Goal: Task Accomplishment & Management: Manage account settings

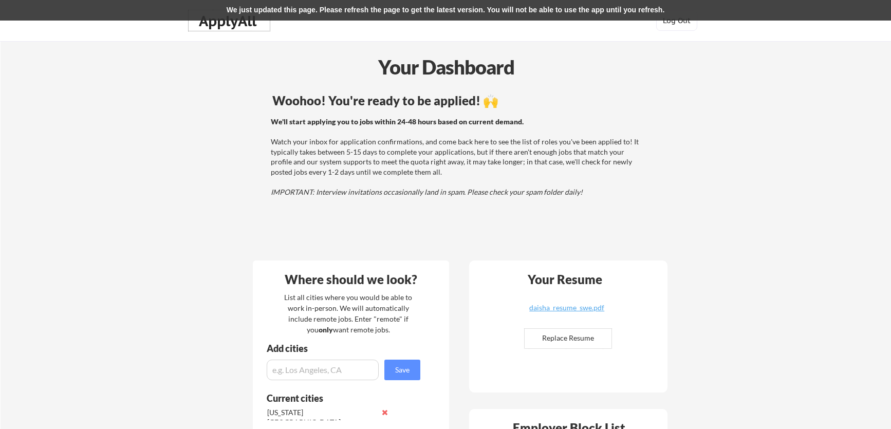
click at [246, 26] on div "ApplyAll" at bounding box center [229, 20] width 61 height 17
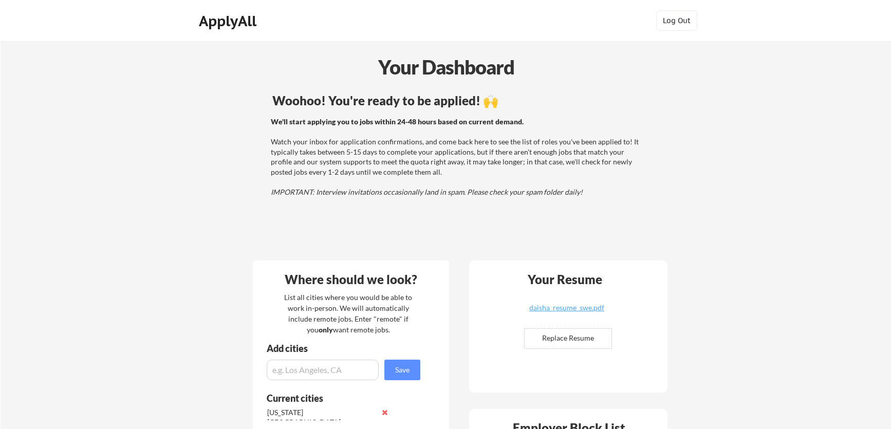
click at [249, 26] on div "ApplyAll" at bounding box center [229, 20] width 61 height 17
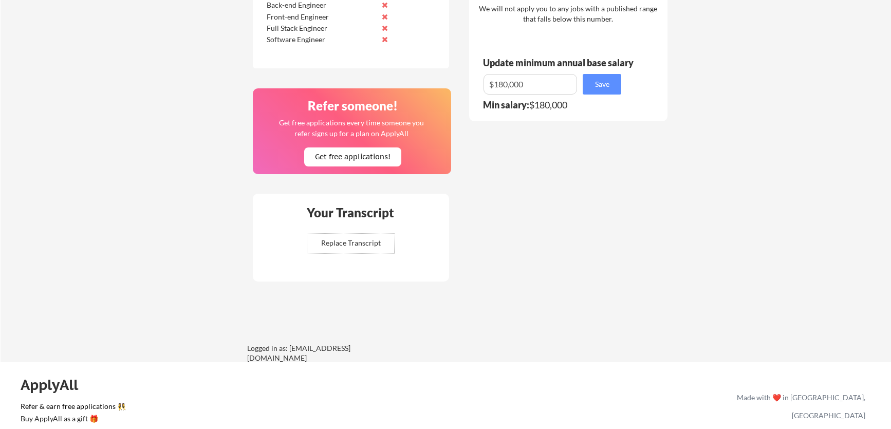
scroll to position [747, 0]
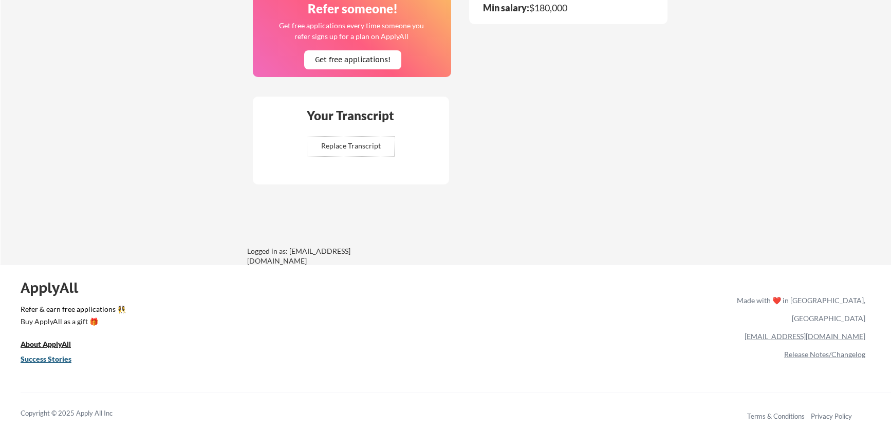
click at [56, 361] on u "Success Stories" at bounding box center [46, 359] width 51 height 9
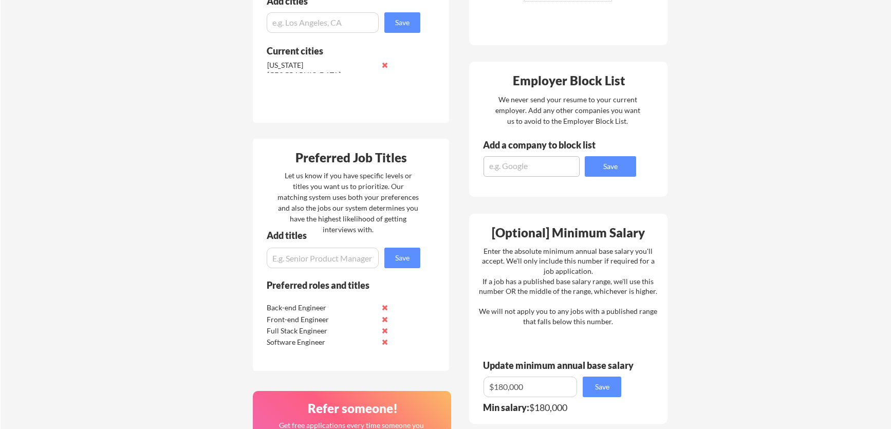
scroll to position [452, 0]
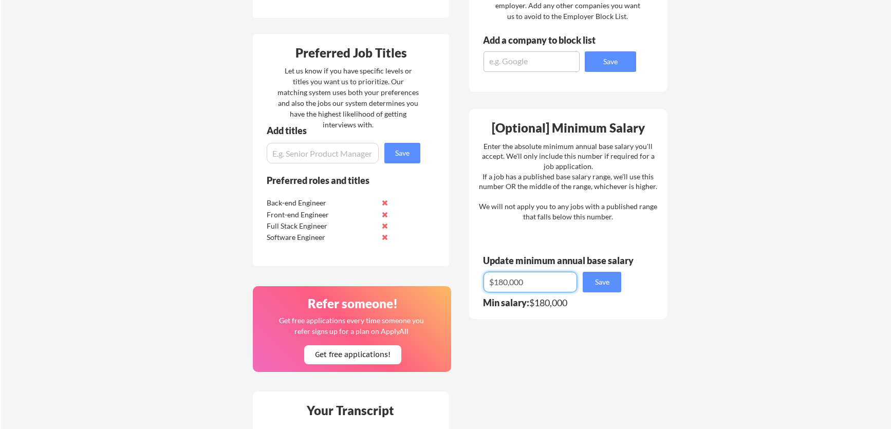
click at [504, 284] on input "input" at bounding box center [531, 282] width 94 height 21
type input "$160,000"
click at [614, 288] on button "Save" at bounding box center [602, 282] width 39 height 21
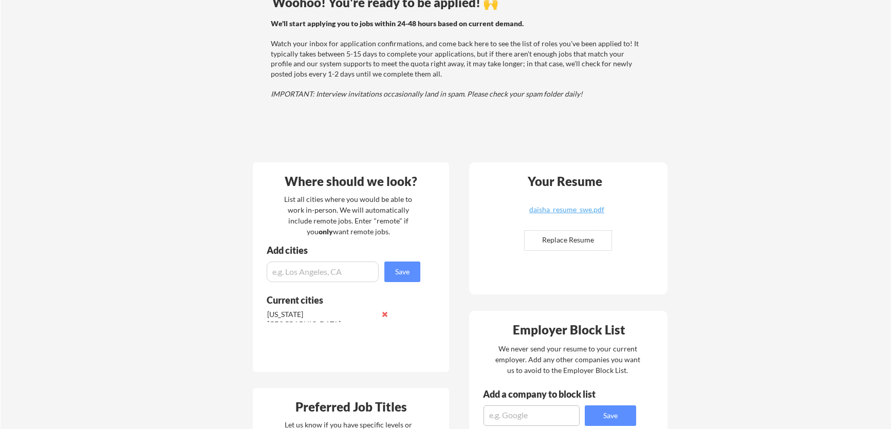
scroll to position [0, 0]
